Goal: Task Accomplishment & Management: Manage account settings

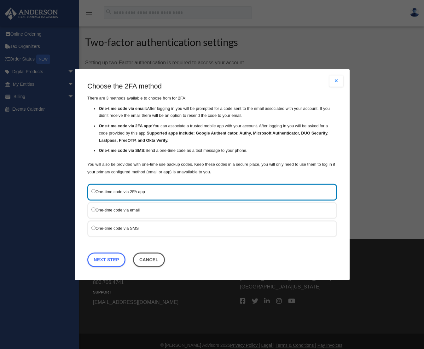
click at [168, 191] on label "One-time code via 2FA app" at bounding box center [208, 191] width 235 height 8
click at [137, 232] on div "One-time code via SMS" at bounding box center [211, 228] width 249 height 17
click at [124, 225] on label "One-time code via SMS" at bounding box center [208, 228] width 235 height 8
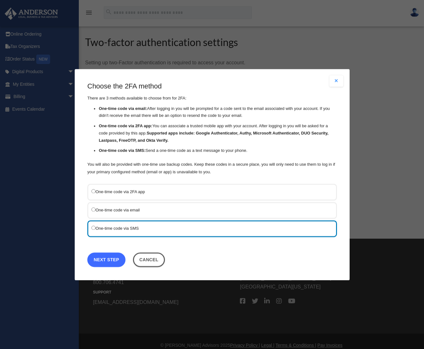
click at [110, 260] on link "Next Step" at bounding box center [106, 259] width 38 height 14
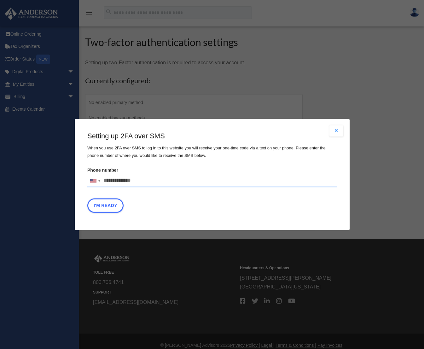
click at [143, 182] on input "Phone number [GEOGRAPHIC_DATA] +1 [GEOGRAPHIC_DATA] +44 [GEOGRAPHIC_DATA] (‫[GE…" at bounding box center [211, 180] width 249 height 13
type input "**********"
type button "I'm Ready"
click at [112, 207] on button "I'm Ready" at bounding box center [105, 205] width 36 height 14
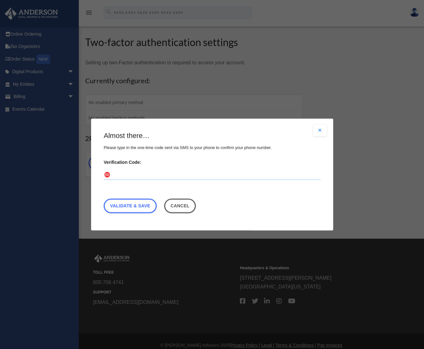
click at [146, 174] on input "Verification Code:" at bounding box center [212, 175] width 217 height 10
click at [309, 205] on div "Almost there… Please type in the one-time code sent via SMS to your phone to co…" at bounding box center [212, 173] width 217 height 85
click at [237, 172] on input "Verification Code:" at bounding box center [212, 175] width 217 height 10
click at [266, 203] on div "Almost there… Please type in the one-time code sent via SMS to your phone to co…" at bounding box center [212, 173] width 217 height 85
click at [126, 206] on link "Validate & Save" at bounding box center [130, 205] width 53 height 14
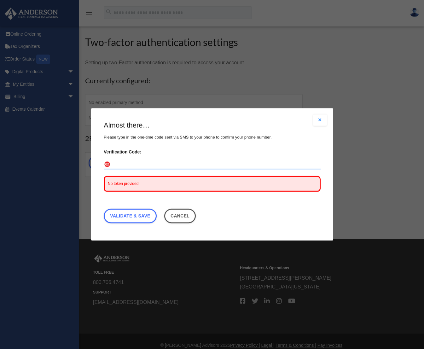
click at [273, 144] on div "Almost there… Please type in the one-time code sent via SMS to your phone to co…" at bounding box center [212, 174] width 217 height 106
click at [318, 118] on button "Close modal" at bounding box center [320, 119] width 14 height 11
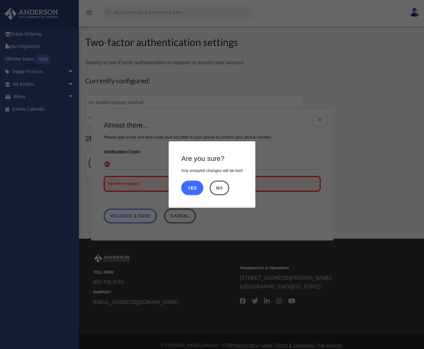
click at [200, 186] on button "Yes" at bounding box center [192, 187] width 22 height 14
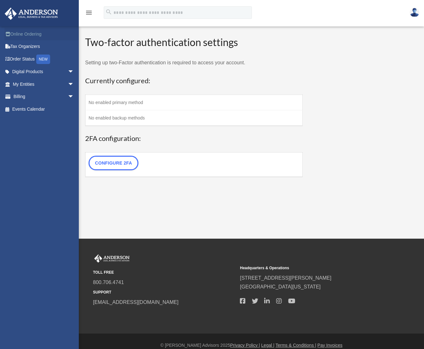
click at [39, 32] on link "Online Ordering" at bounding box center [43, 34] width 79 height 13
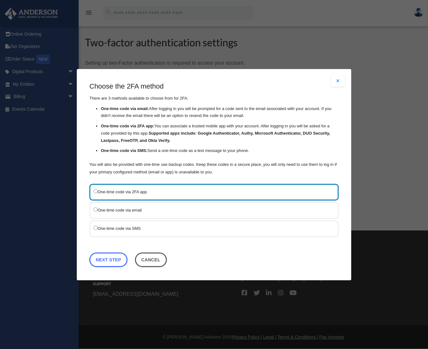
click at [110, 205] on div "One-time code via email" at bounding box center [213, 210] width 249 height 17
click at [110, 209] on label "One-time code via email" at bounding box center [211, 210] width 235 height 8
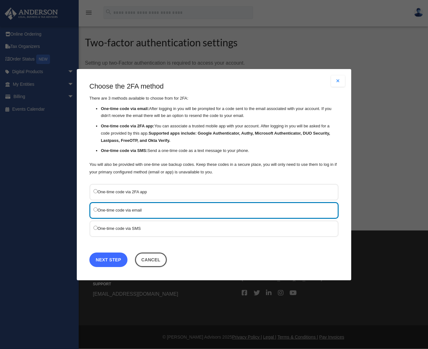
click at [110, 259] on link "Next Step" at bounding box center [108, 259] width 38 height 14
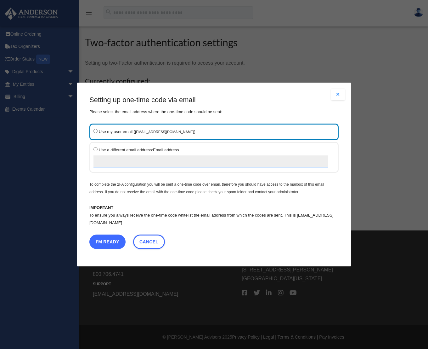
click at [107, 244] on button "I'm Ready" at bounding box center [107, 241] width 36 height 14
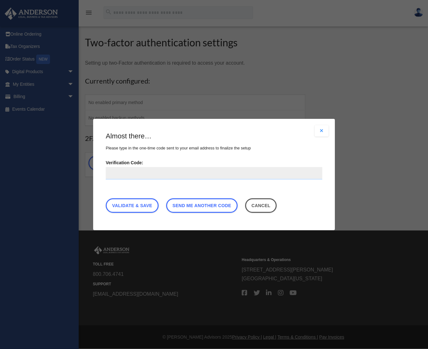
paste input "******"
type input "******"
click at [138, 205] on link "Validate & Save" at bounding box center [132, 205] width 53 height 14
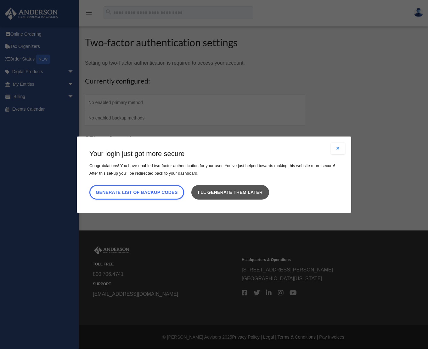
click at [235, 190] on link "I’ll generate them later" at bounding box center [229, 192] width 77 height 14
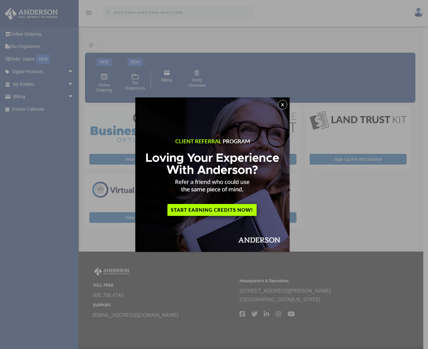
click at [288, 105] on button "x" at bounding box center [282, 104] width 9 height 9
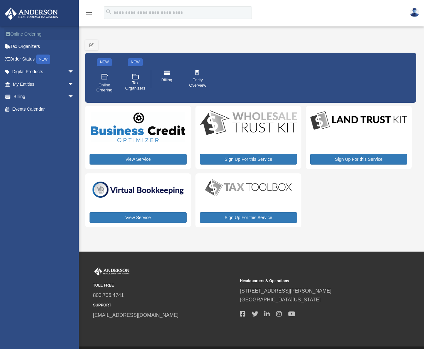
click at [34, 35] on link "Online Ordering" at bounding box center [43, 34] width 79 height 13
